Goal: Browse casually

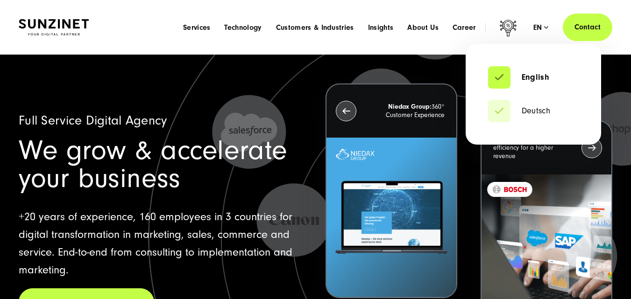
click at [539, 30] on div "en" at bounding box center [540, 27] width 15 height 9
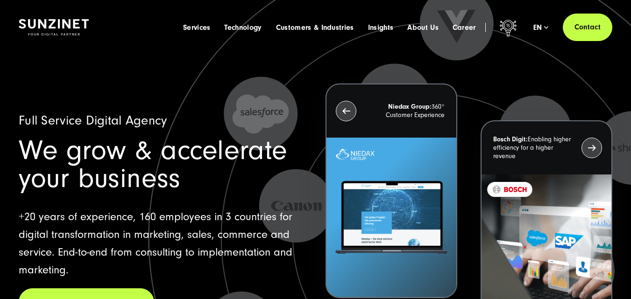
click at [214, 67] on icon at bounding box center [436, 237] width 657 height 657
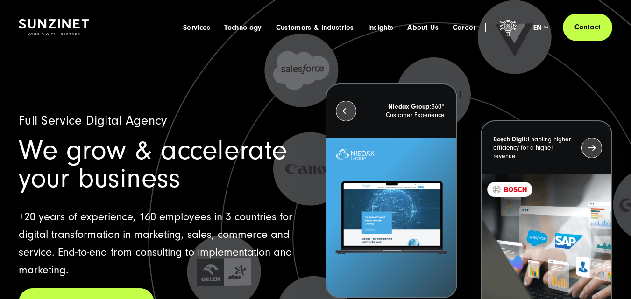
drag, startPoint x: 19, startPoint y: 118, endPoint x: 173, endPoint y: 186, distance: 168.4
click at [173, 186] on div "Full Service Digital Agency We grow & accelerate your business +20 years of exp…" at bounding box center [162, 215] width 287 height 202
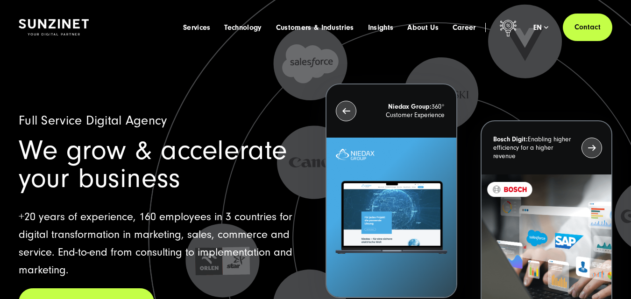
drag, startPoint x: 179, startPoint y: 178, endPoint x: 14, endPoint y: 139, distance: 168.9
click at [19, 145] on div "Full Service Digital Agency We grow & accelerate your business +20 years of exp…" at bounding box center [315, 232] width 593 height 356
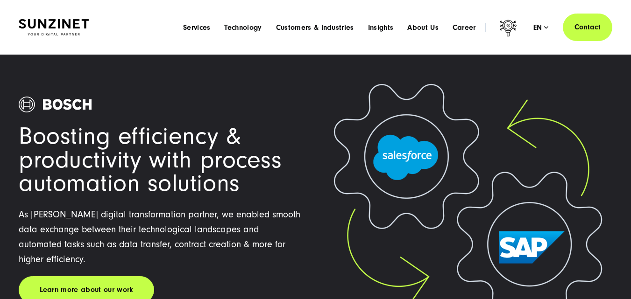
click at [70, 22] on img at bounding box center [54, 27] width 70 height 16
